Goal: Transaction & Acquisition: Purchase product/service

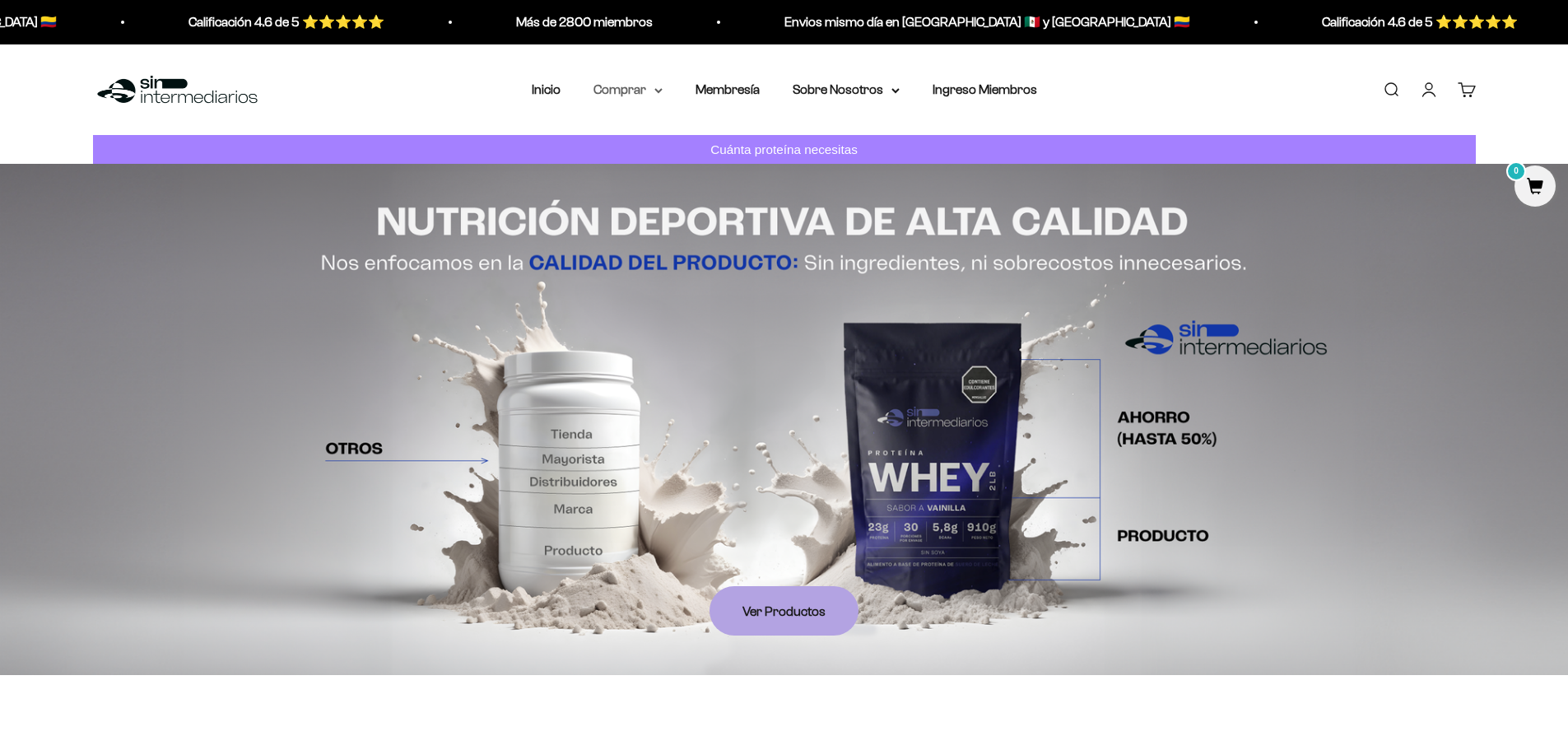
click at [656, 99] on summary "Comprar" at bounding box center [628, 90] width 69 height 21
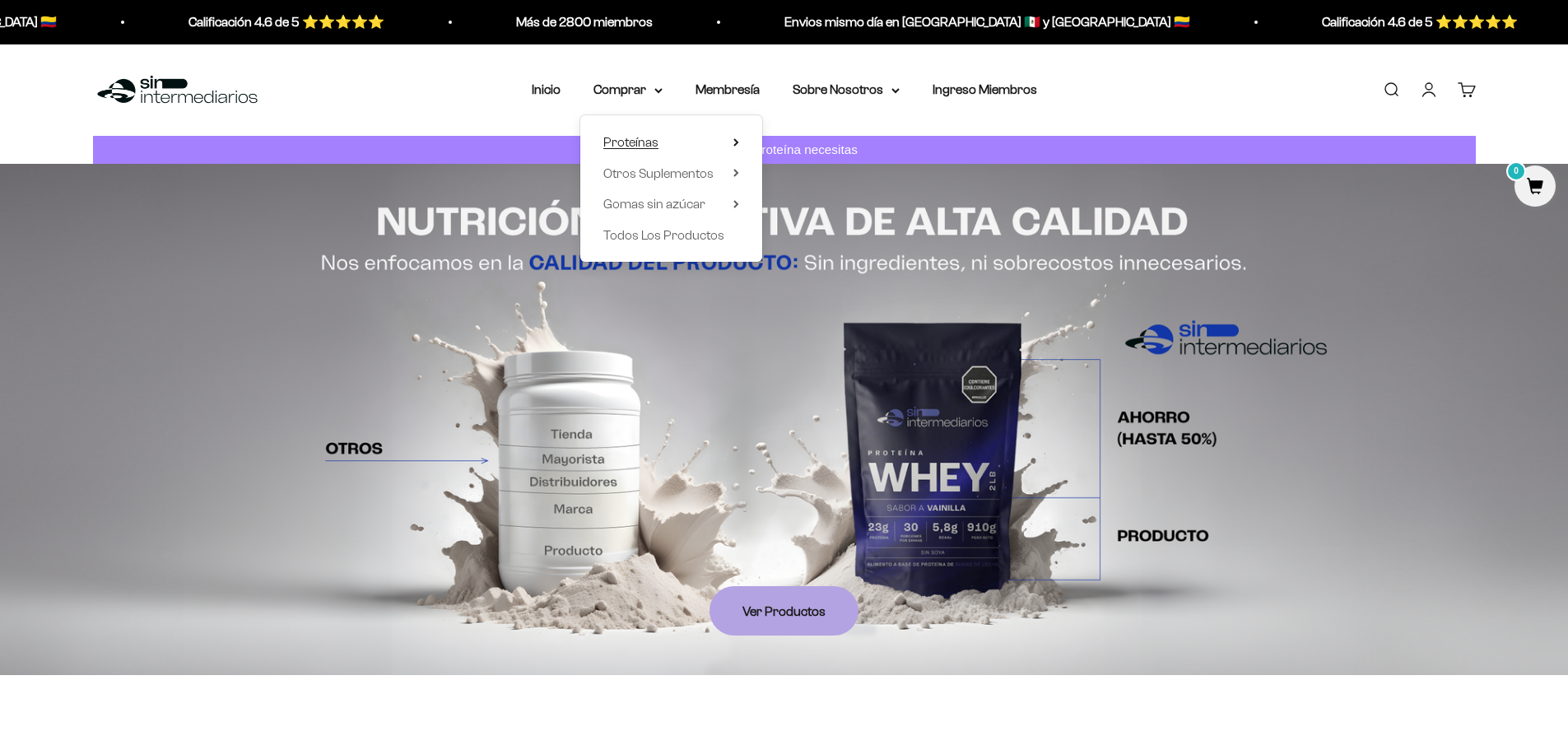
click at [660, 140] on summary "Proteínas" at bounding box center [671, 142] width 136 height 21
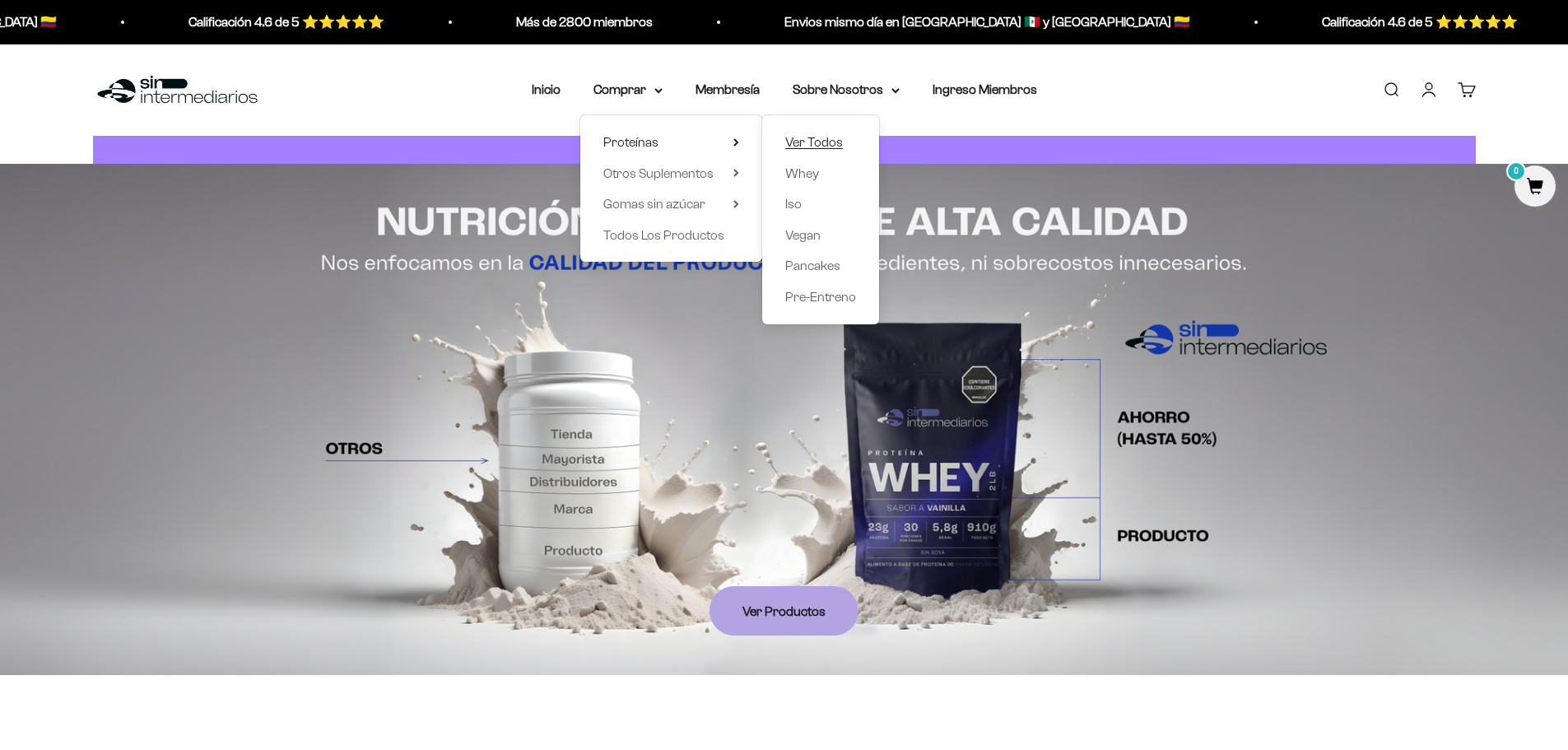
click at [812, 141] on span "Ver Todos" at bounding box center [814, 141] width 57 height 14
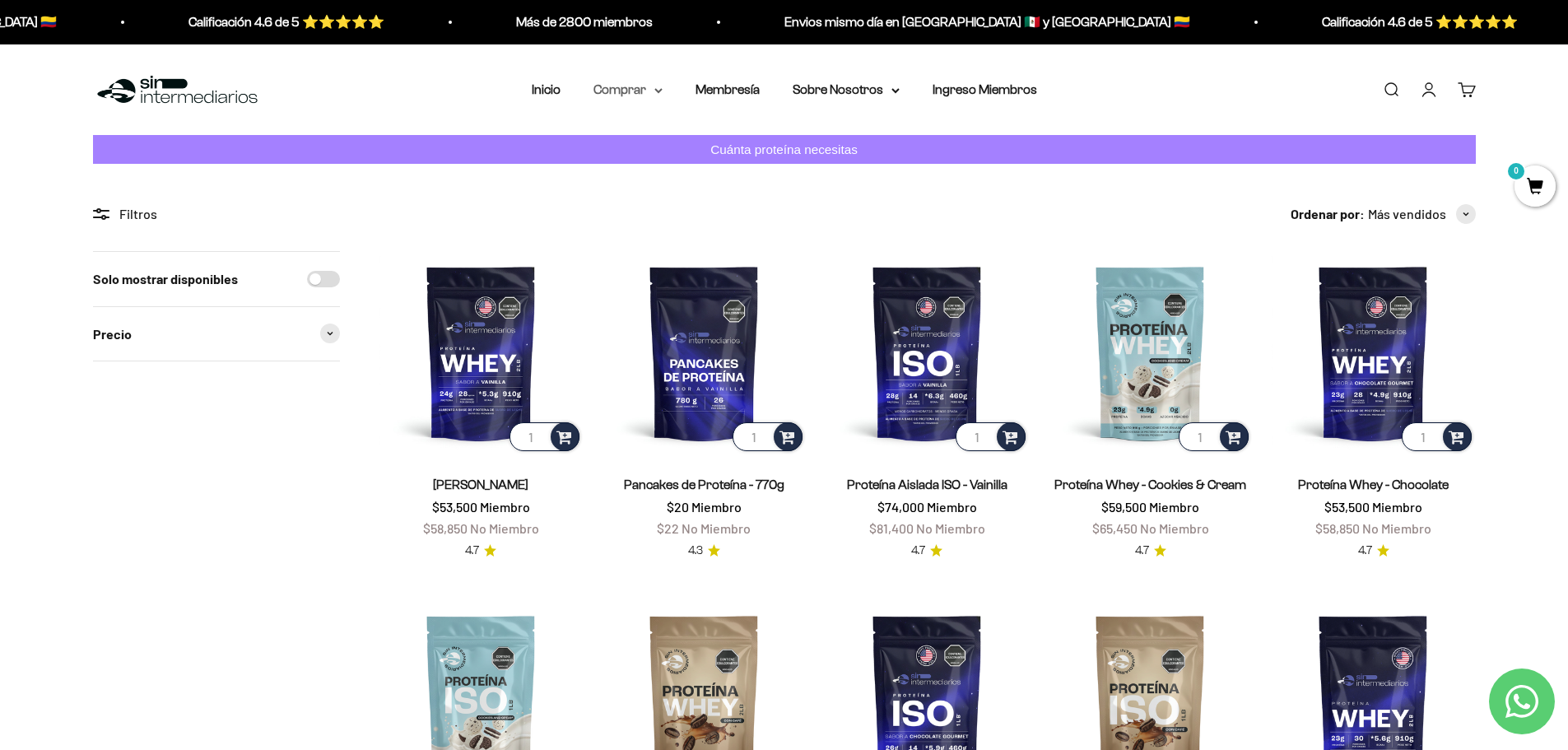
click at [639, 88] on summary "Comprar" at bounding box center [628, 90] width 69 height 21
click at [816, 156] on p "Cuánta proteína necesitas" at bounding box center [784, 150] width 156 height 21
click at [657, 93] on icon at bounding box center [659, 90] width 9 height 6
click at [730, 177] on summary "Otros Suplementos" at bounding box center [671, 173] width 136 height 21
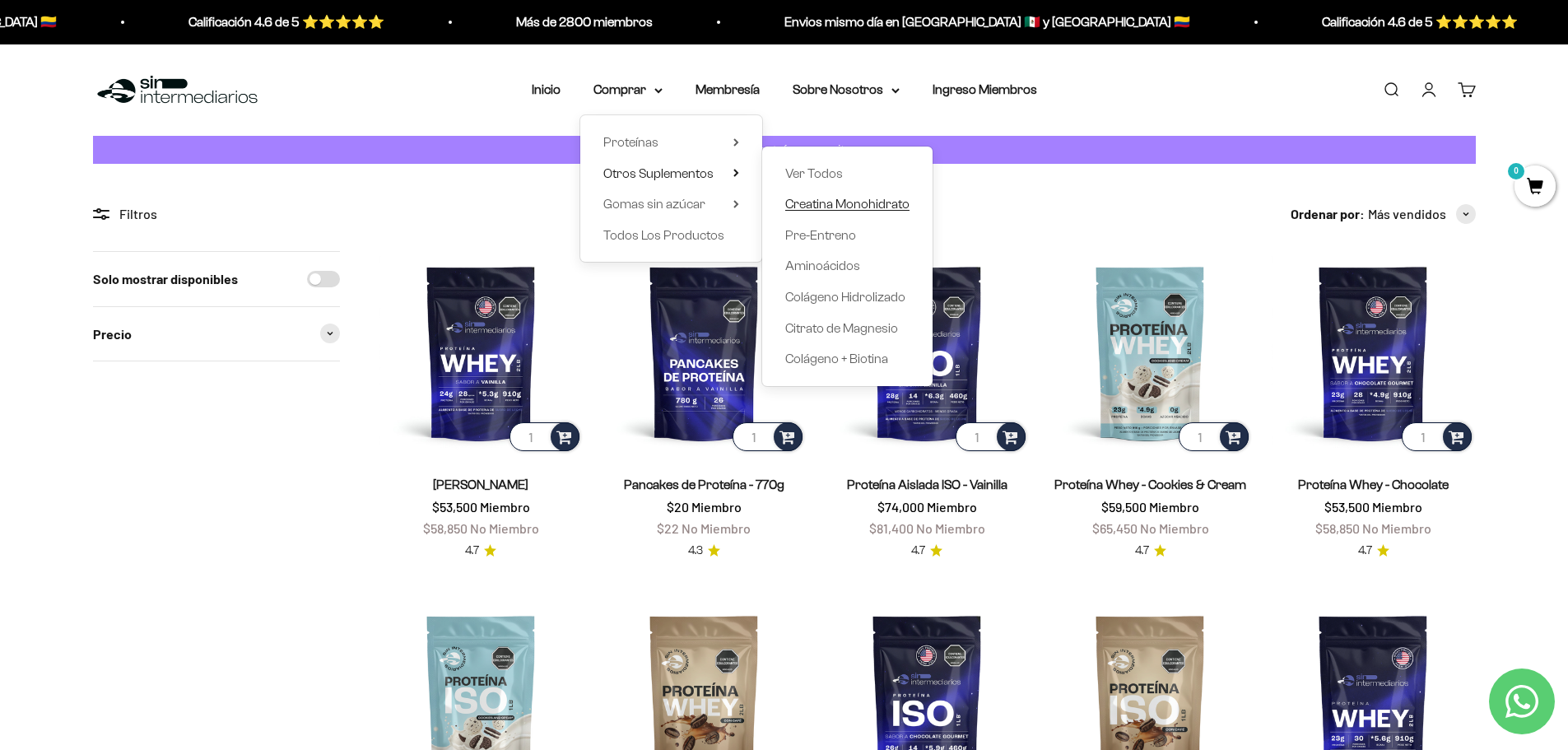
click at [853, 208] on span "Creatina Monohidrato" at bounding box center [847, 203] width 124 height 14
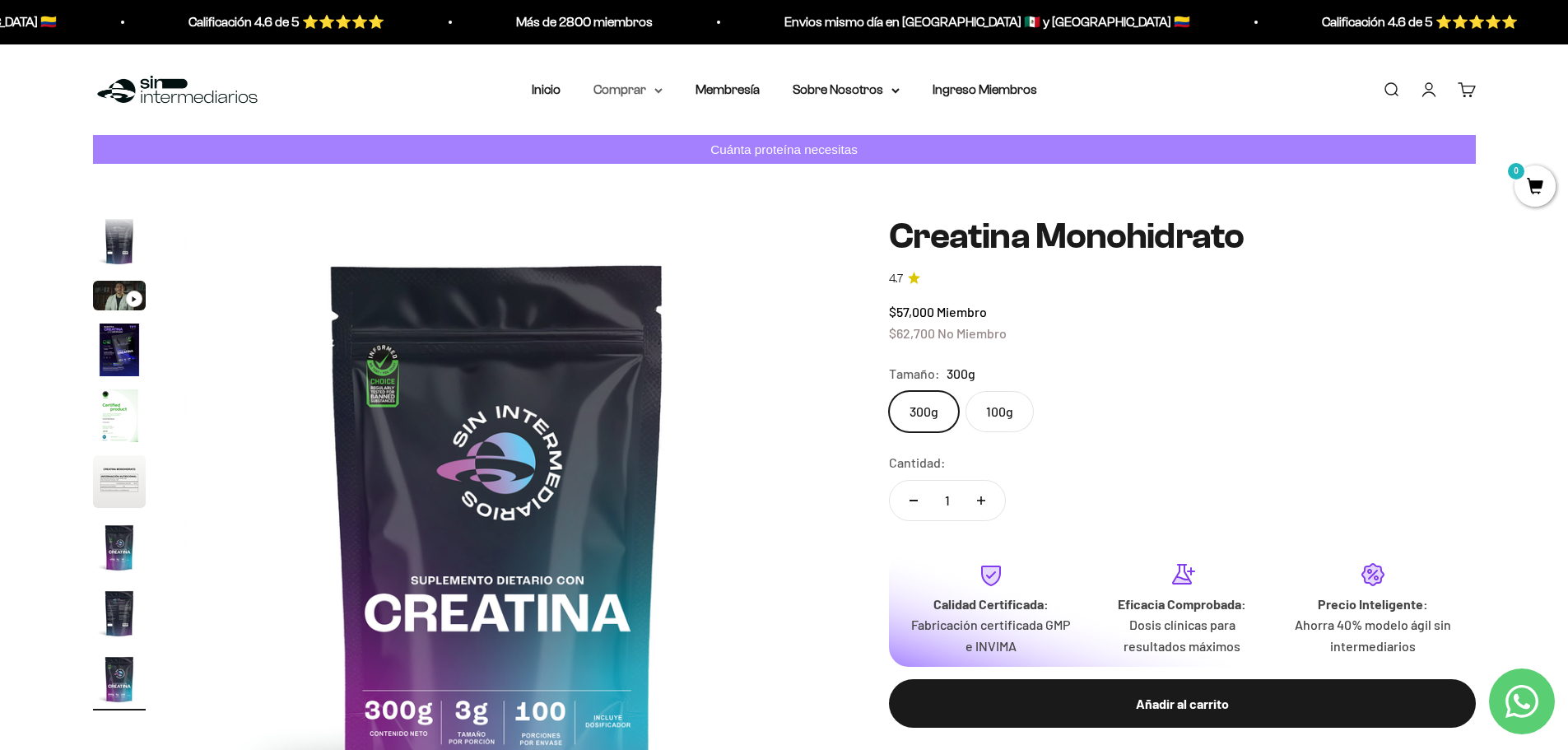
click at [658, 92] on icon at bounding box center [659, 89] width 7 height 3
click at [652, 139] on span "Proteínas" at bounding box center [631, 141] width 55 height 14
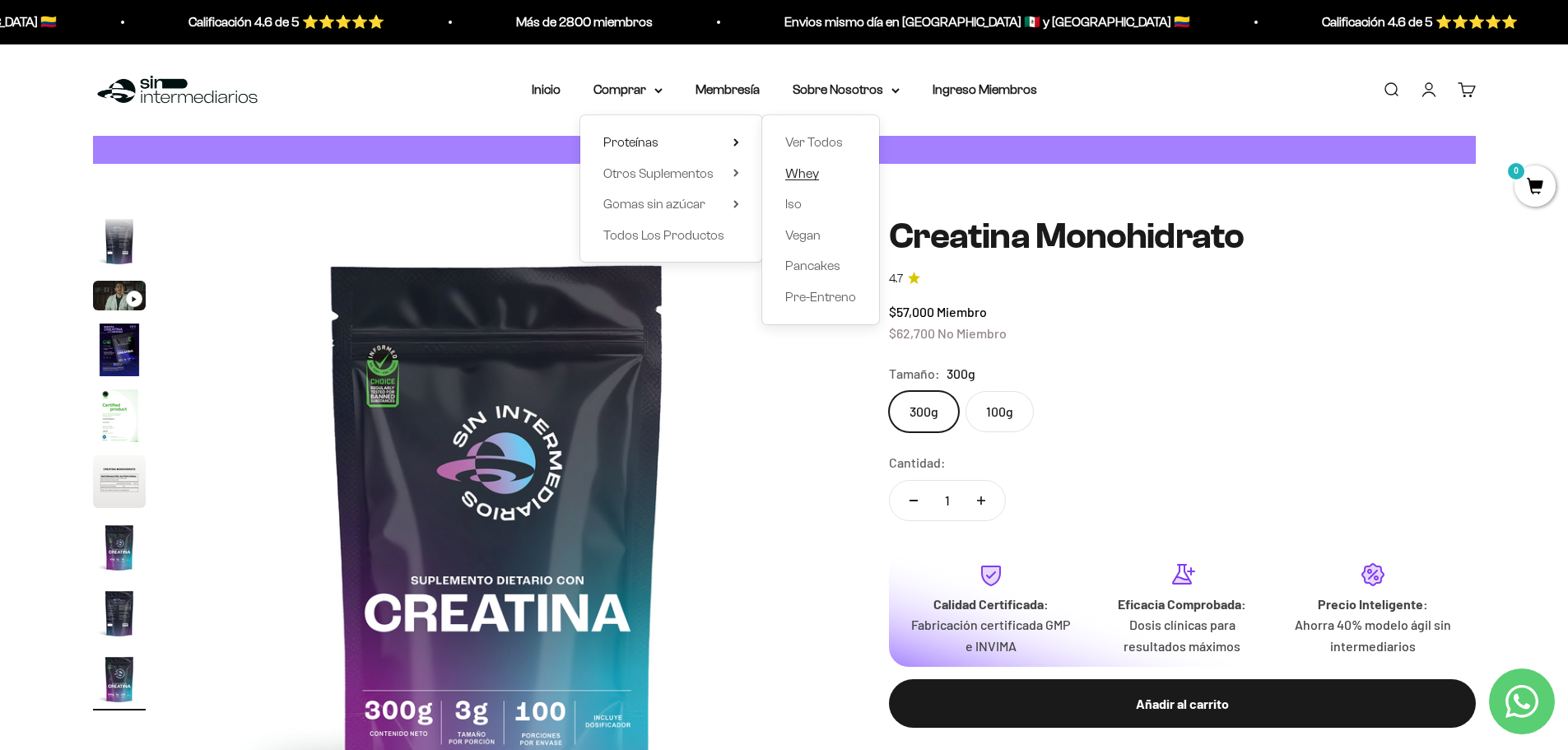
click at [810, 178] on span "Whey" at bounding box center [802, 172] width 33 height 14
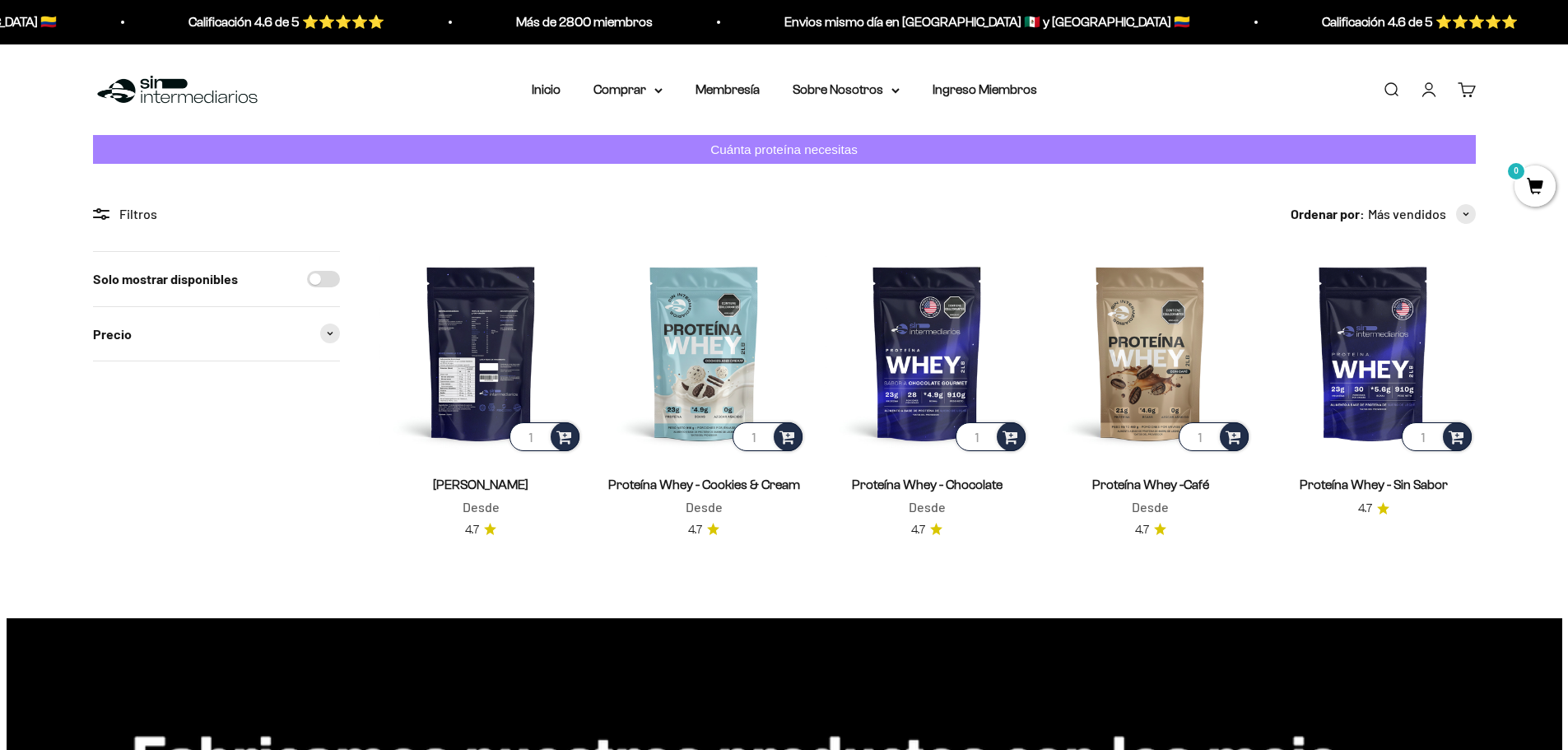
click at [494, 412] on img at bounding box center [481, 352] width 203 height 203
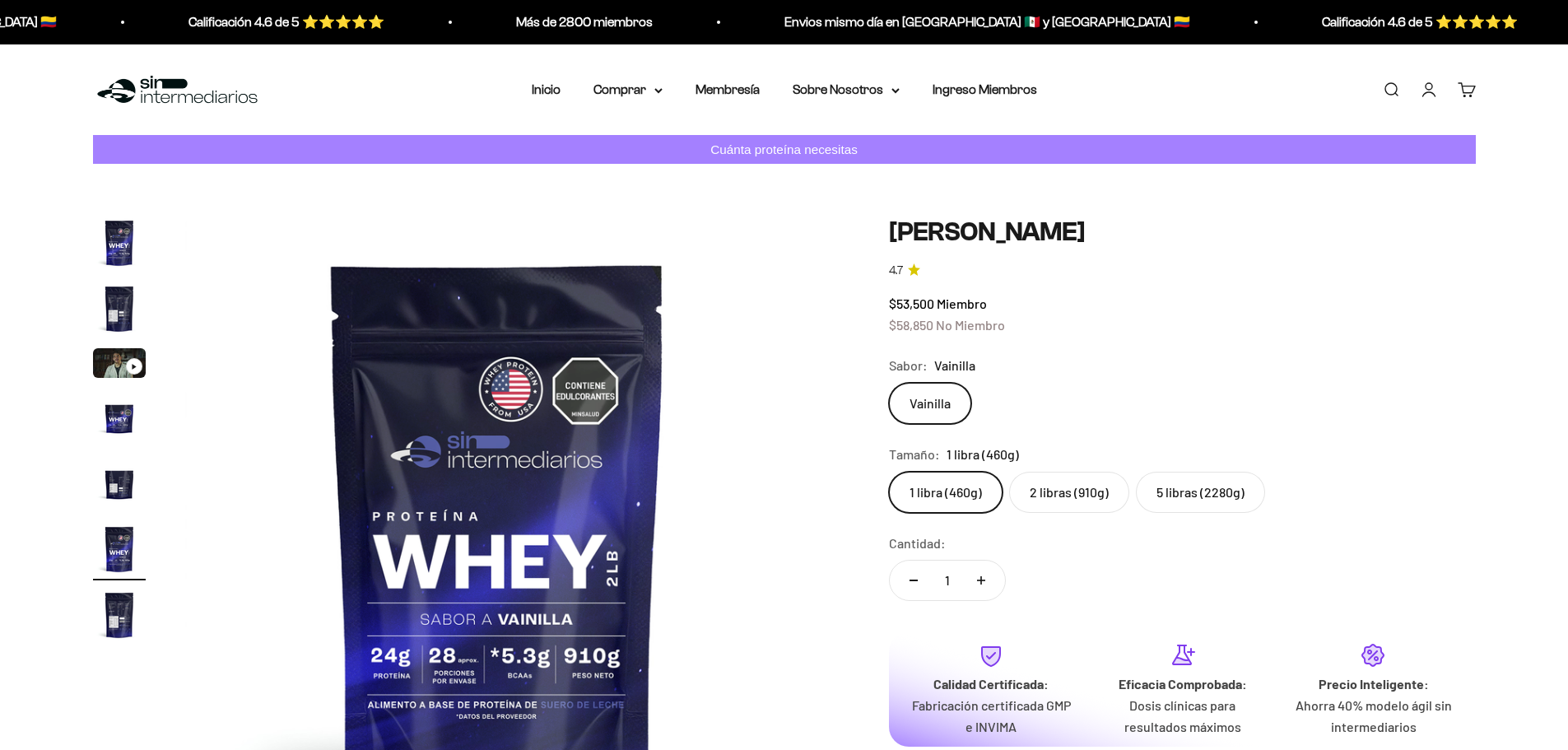
scroll to position [0, 3224]
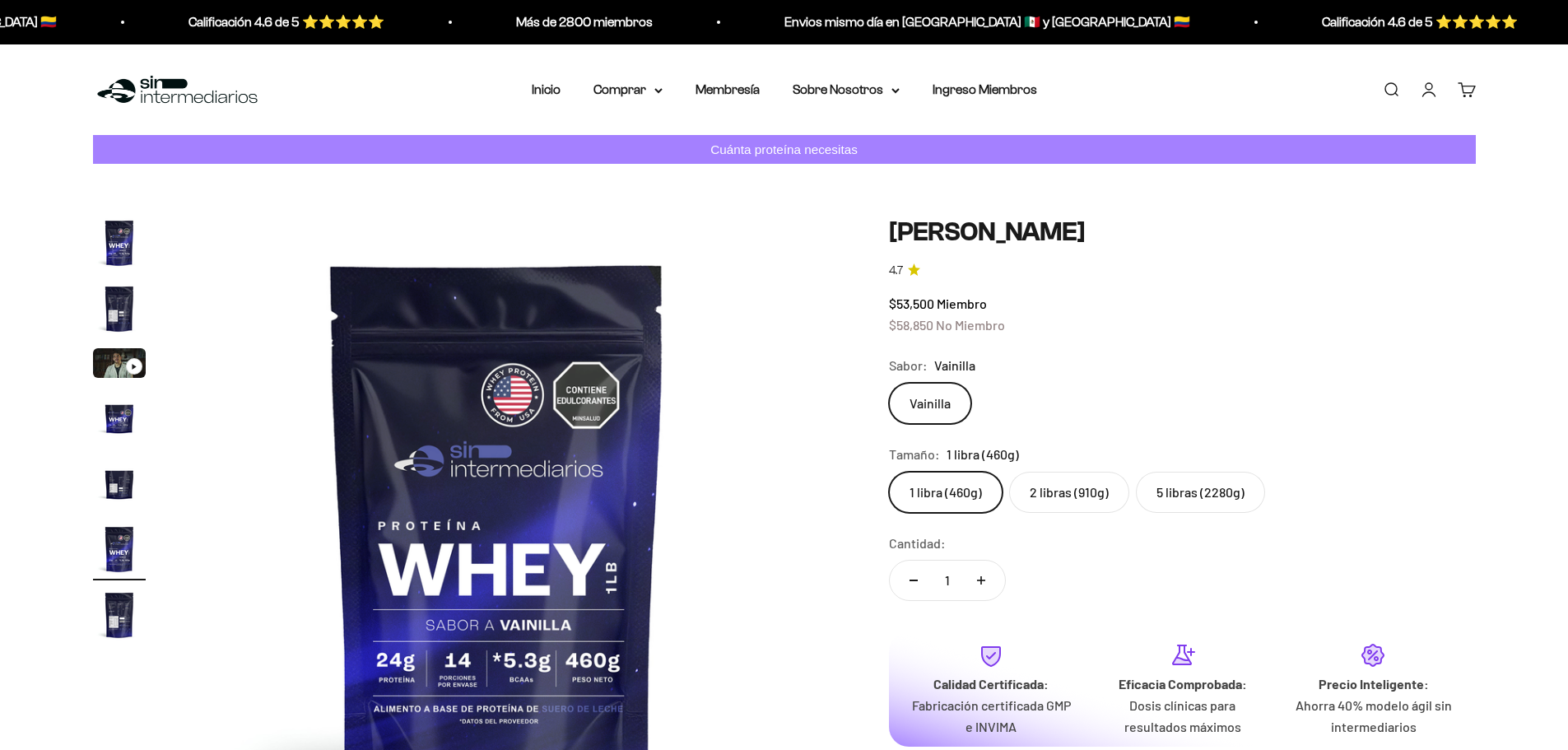
click at [1082, 484] on label "2 libras (910g)" at bounding box center [1070, 491] width 120 height 41
click at [889, 471] on input "2 libras (910g)" at bounding box center [889, 470] width 1 height 1
radio input "true"
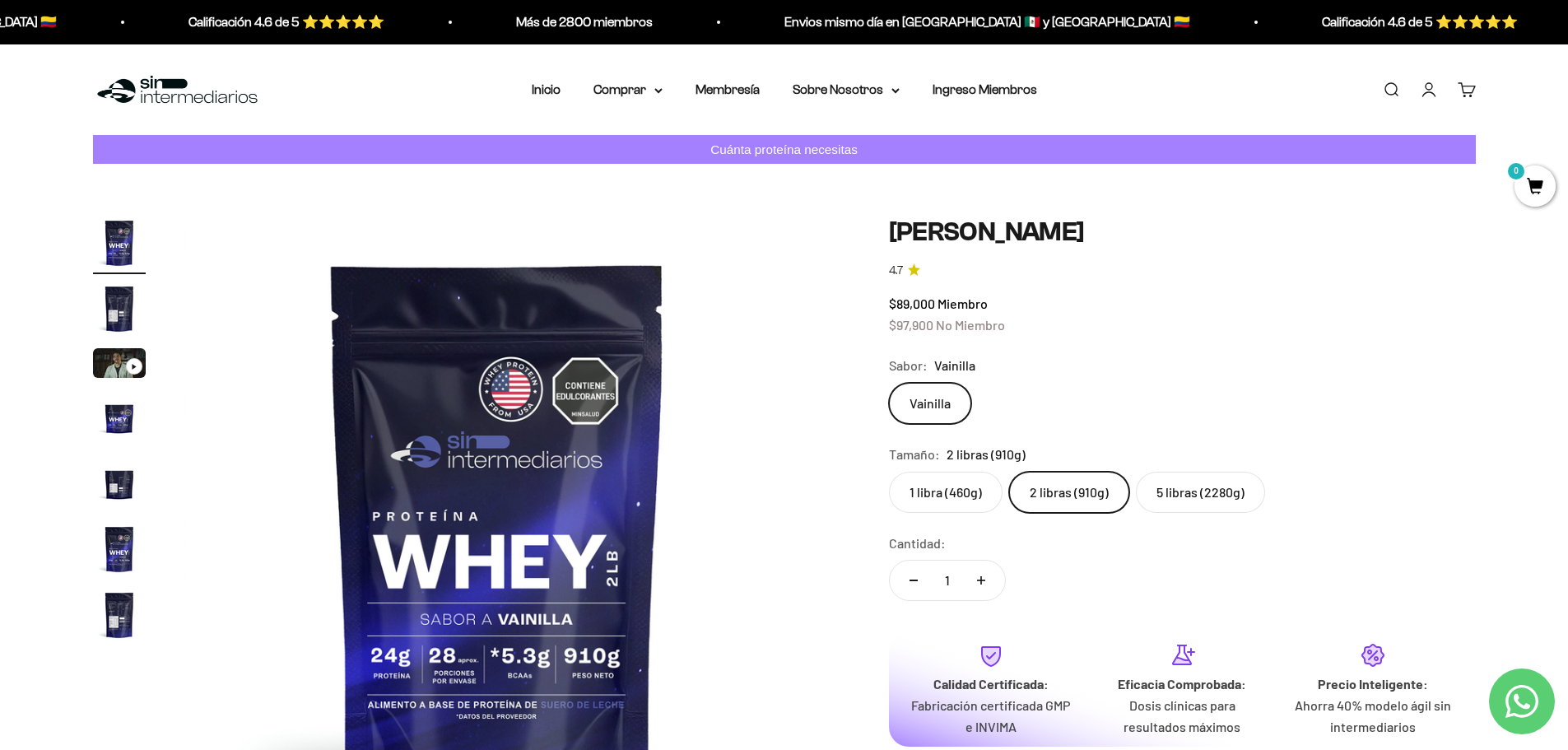
click at [1227, 489] on label "5 libras (2280g)" at bounding box center [1201, 491] width 129 height 41
click at [889, 471] on input "5 libras (2280g)" at bounding box center [889, 470] width 1 height 1
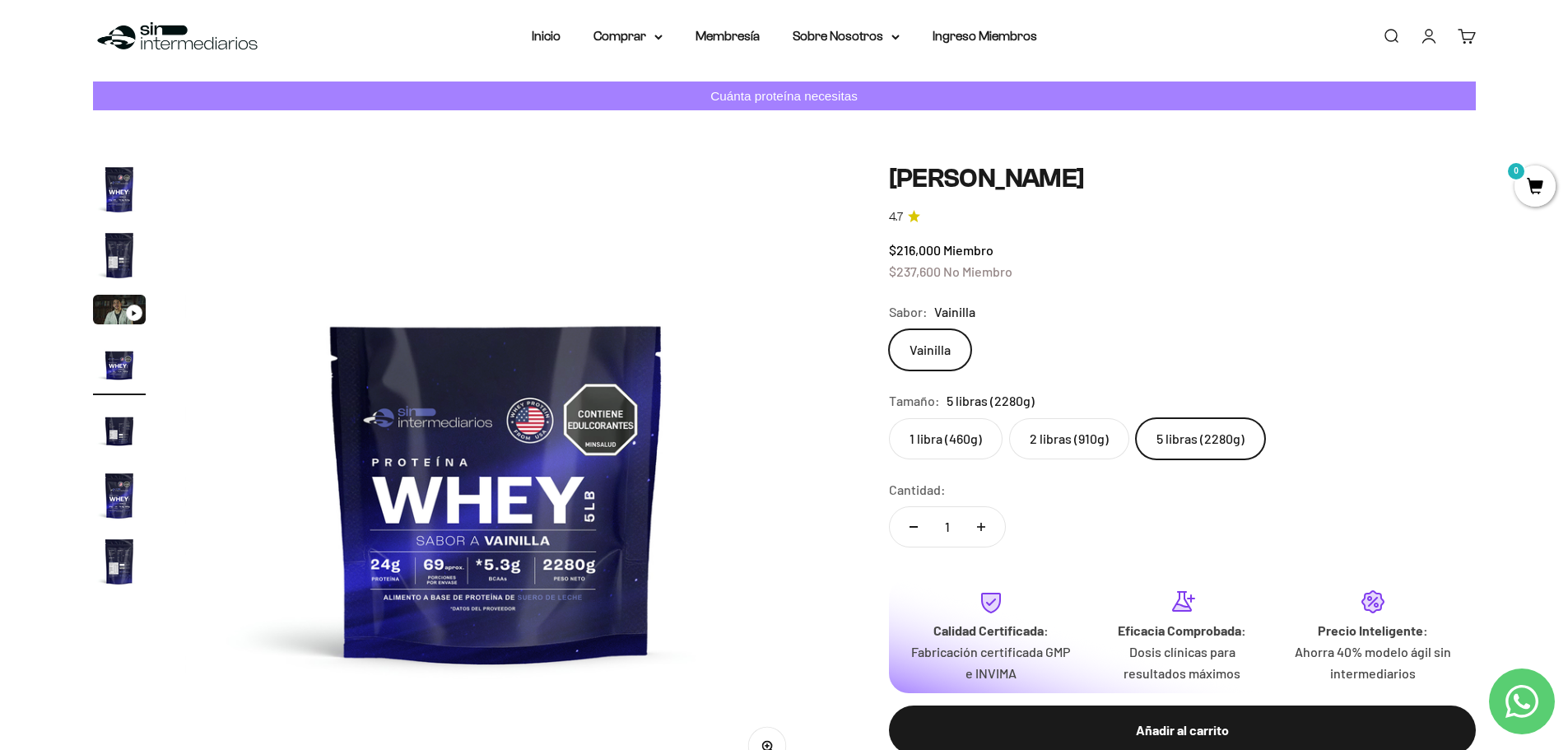
scroll to position [82, 0]
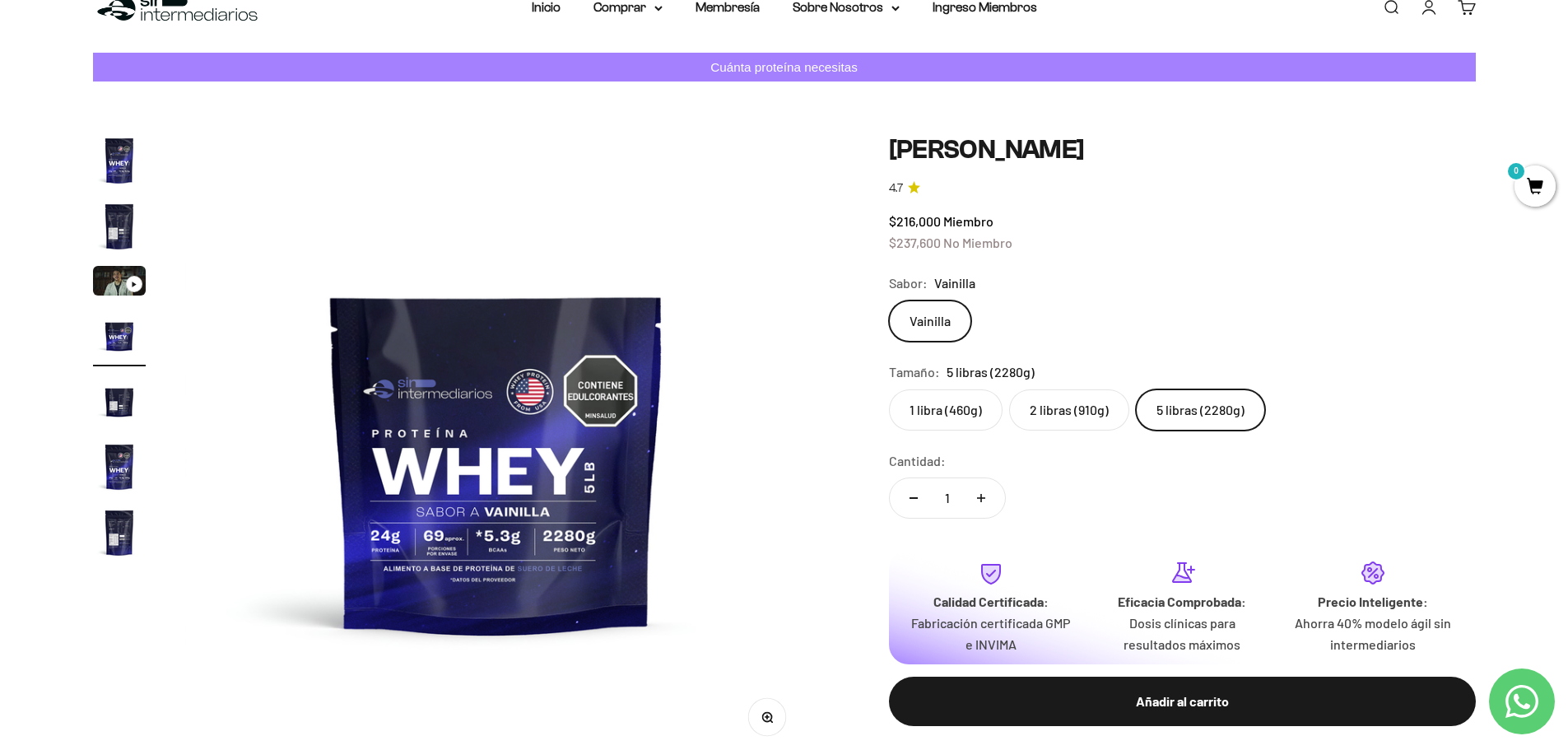
click at [119, 231] on img "Ir al artículo 2" at bounding box center [118, 226] width 52 height 52
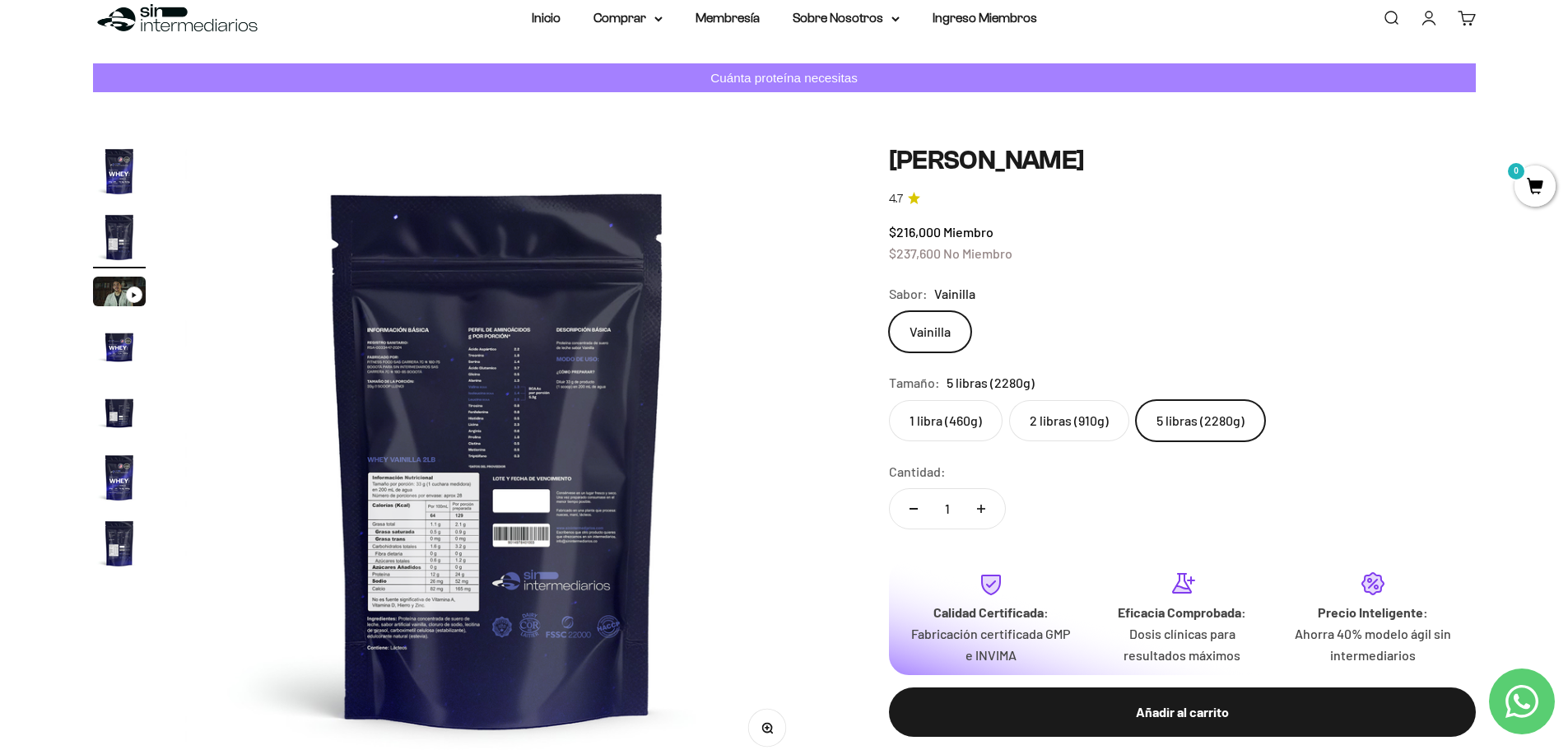
scroll to position [165, 0]
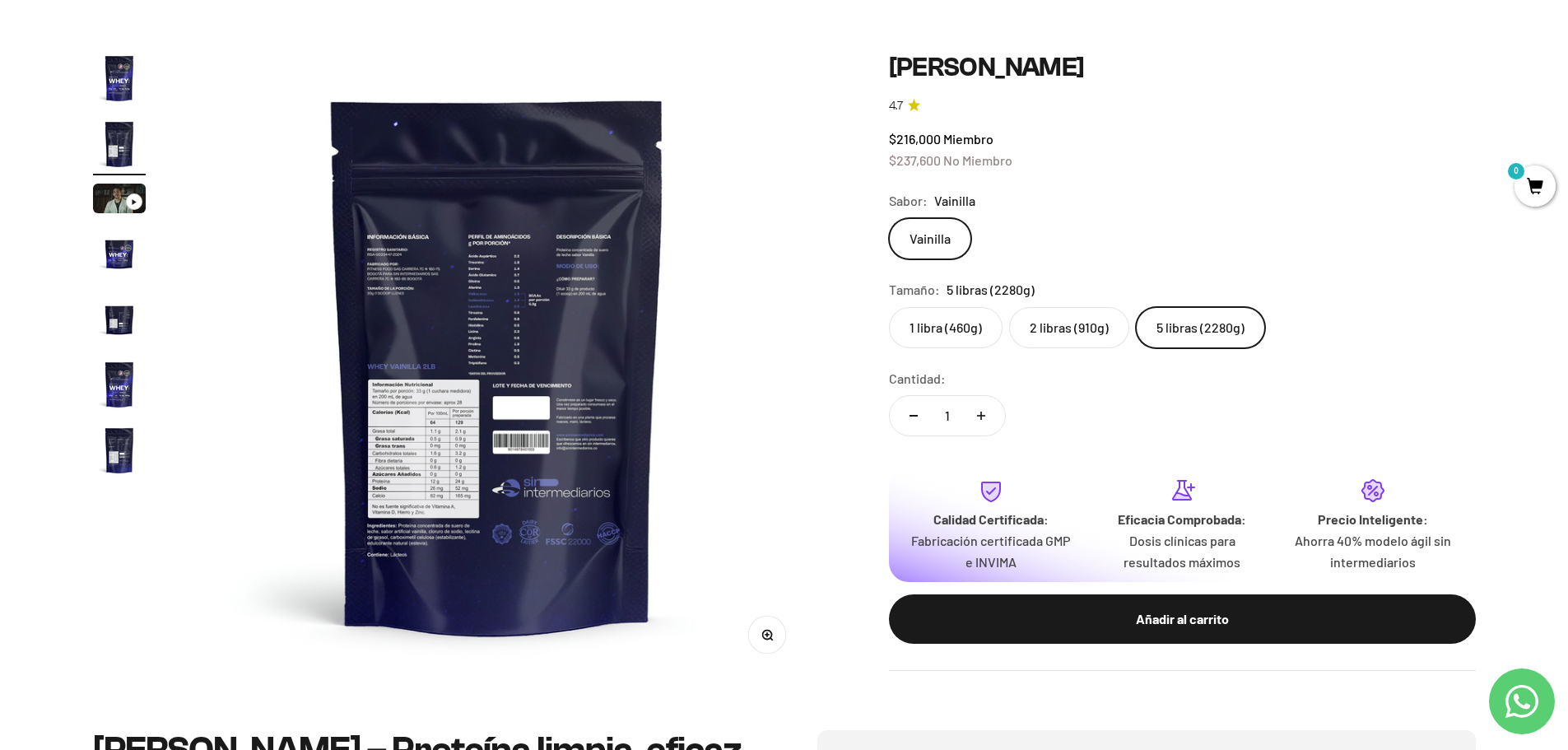
click at [111, 95] on img "Ir al artículo 1" at bounding box center [118, 77] width 52 height 52
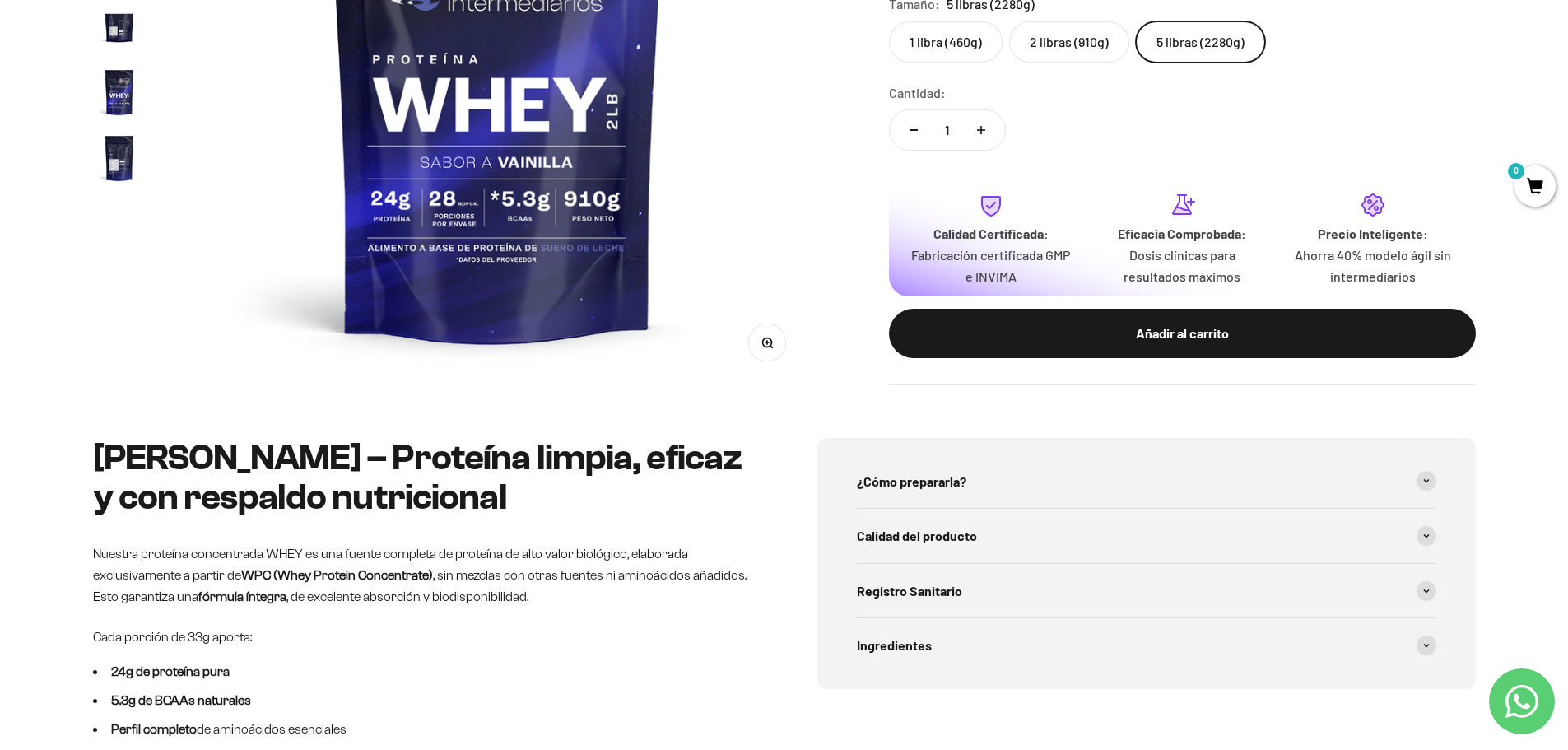
scroll to position [658, 0]
